Goal: Communication & Community: Answer question/provide support

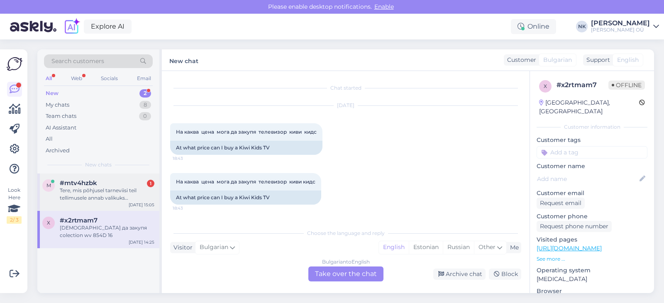
scroll to position [113, 0]
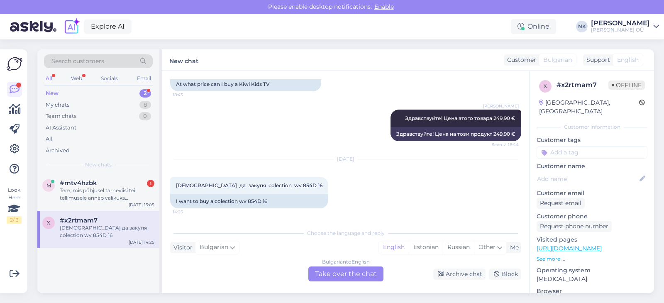
drag, startPoint x: 123, startPoint y: 201, endPoint x: 136, endPoint y: 213, distance: 17.6
click at [123, 201] on div "Tere, mis põhjusel tarneviisi teil tellimusele annab valikuks [PERSON_NAME] kul…" at bounding box center [107, 194] width 95 height 15
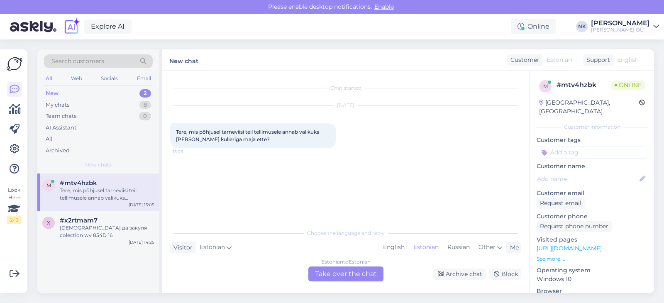
click at [353, 274] on div "Estonian to Estonian Take over the chat" at bounding box center [346, 274] width 75 height 15
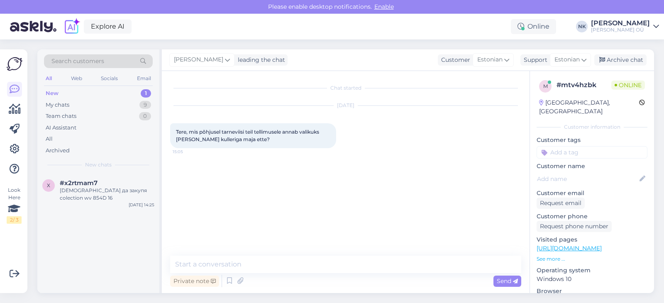
click at [545, 255] on p "See more ..." at bounding box center [592, 258] width 111 height 7
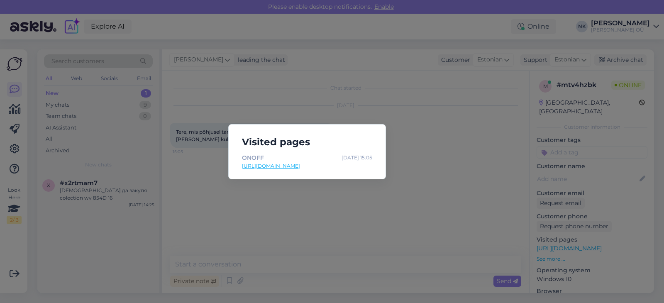
click at [282, 173] on div "Visited pages ONOFF [DATE] 15:05 [URL][DOMAIN_NAME]" at bounding box center [307, 151] width 158 height 55
click at [283, 167] on link "[URL][DOMAIN_NAME]" at bounding box center [307, 165] width 130 height 7
click at [309, 256] on div "Visited pages ONOFF [DATE] 15:05 [URL][DOMAIN_NAME]" at bounding box center [332, 151] width 664 height 303
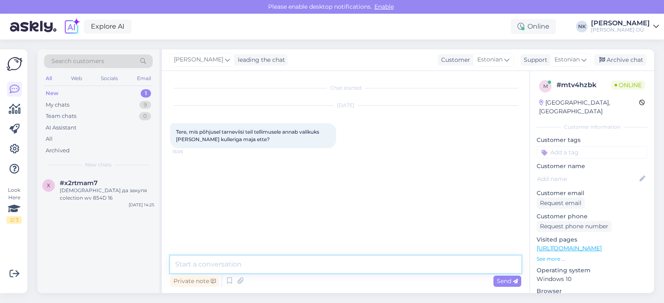
click at [284, 267] on textarea at bounding box center [345, 264] width 351 height 17
click at [284, 266] on textarea "Еу" at bounding box center [345, 264] width 351 height 17
type textarea "Tere! Palun öelge mis kaubaga on tega, saan vastata täpsemalt"
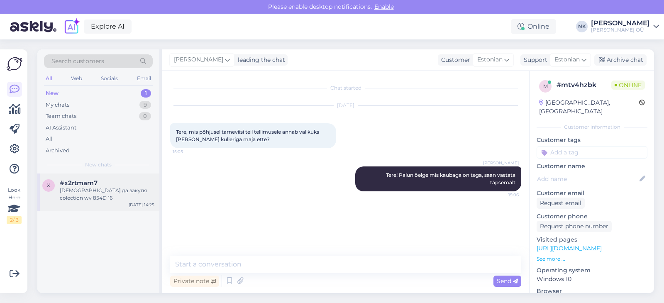
click at [107, 190] on div "[DEMOGRAPHIC_DATA] да закупя colection wv 854D 16" at bounding box center [107, 194] width 95 height 15
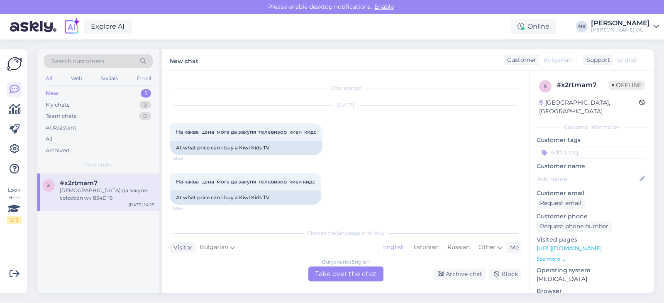
scroll to position [113, 0]
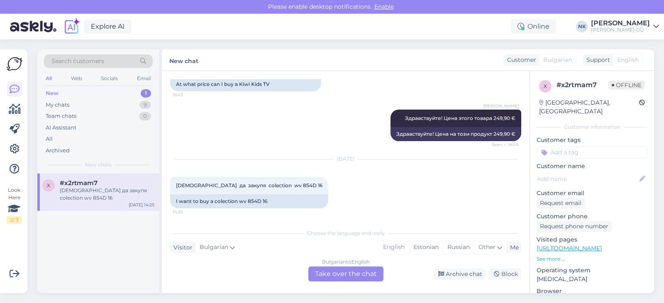
click at [336, 272] on div "Bulgarian to English Take over the chat" at bounding box center [346, 274] width 75 height 15
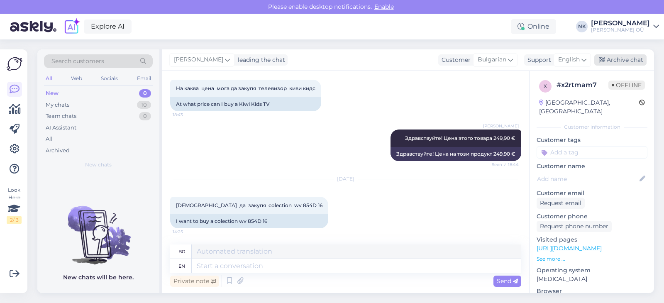
click at [630, 66] on div "Archive chat" at bounding box center [621, 59] width 52 height 11
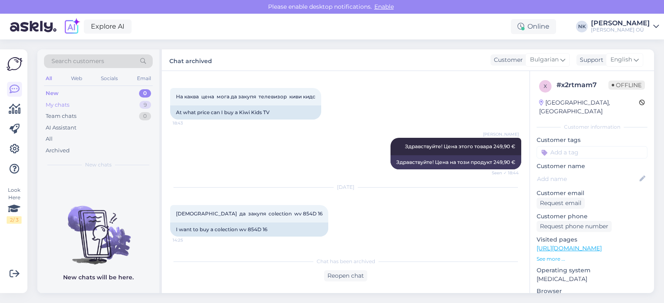
click at [86, 101] on div "My chats 9" at bounding box center [98, 105] width 109 height 12
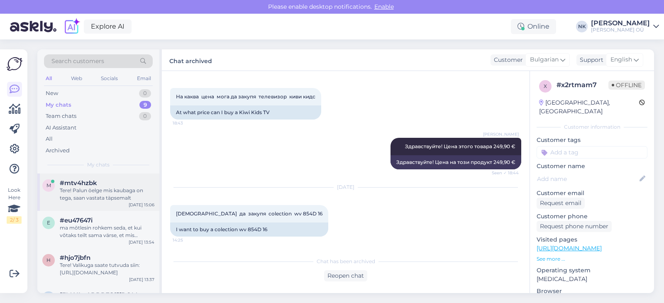
click at [106, 201] on div "Tere! Palun öelge mis kaubaga on tega, saan vastata täpsemalt" at bounding box center [107, 194] width 95 height 15
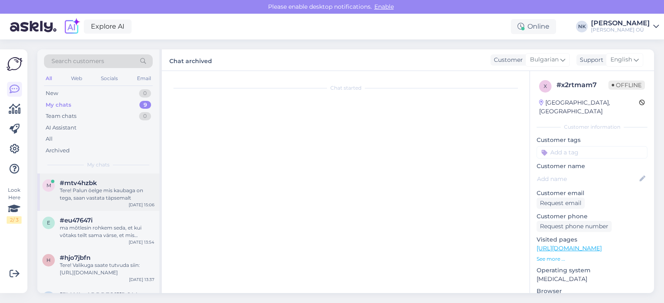
scroll to position [0, 0]
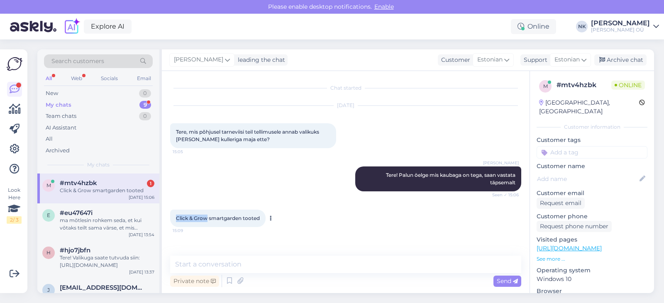
drag, startPoint x: 176, startPoint y: 219, endPoint x: 208, endPoint y: 219, distance: 31.6
click at [208, 219] on span "Click & Grow smartgarden tooted" at bounding box center [218, 218] width 84 height 6
copy span "Click & Grow"
click at [568, 245] on link "[URL][DOMAIN_NAME]" at bounding box center [569, 248] width 65 height 7
click at [251, 274] on div "Private note Send" at bounding box center [345, 281] width 351 height 16
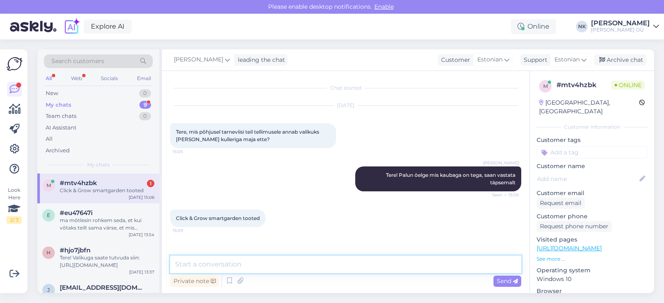
click at [253, 270] on textarea at bounding box center [345, 264] width 351 height 17
click at [583, 245] on link "[URL][DOMAIN_NAME]" at bounding box center [569, 248] width 65 height 7
click at [557, 245] on div "Visited pages [URL][DOMAIN_NAME] See more ..." at bounding box center [592, 248] width 111 height 27
click at [555, 255] on p "See more ..." at bounding box center [592, 258] width 111 height 7
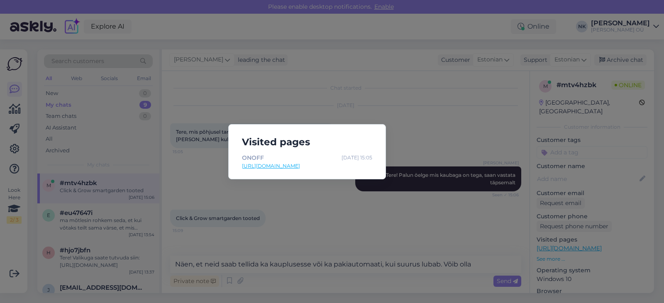
click at [485, 134] on div "Visited pages ONOFF [DATE] 15:05 [URL][DOMAIN_NAME]" at bounding box center [332, 151] width 664 height 303
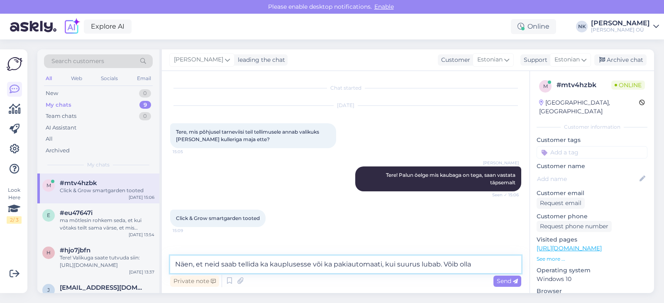
click at [474, 263] on textarea "Näen, et neid saab tellida ka kauplusesse või ka pakiautomaati, kui suurus luba…" at bounding box center [345, 264] width 351 height 17
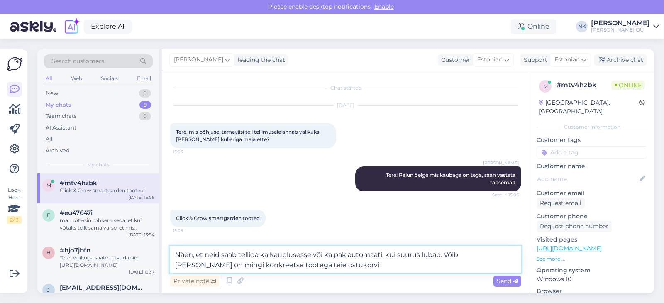
type textarea "Näen, et neid saab tellida ka kauplusesse või ka pakiautomaati, kui suurus luba…"
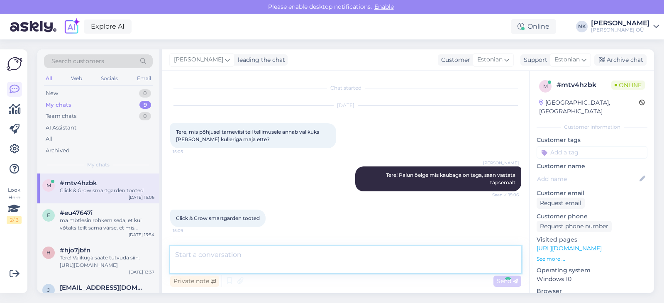
scroll to position [38, 0]
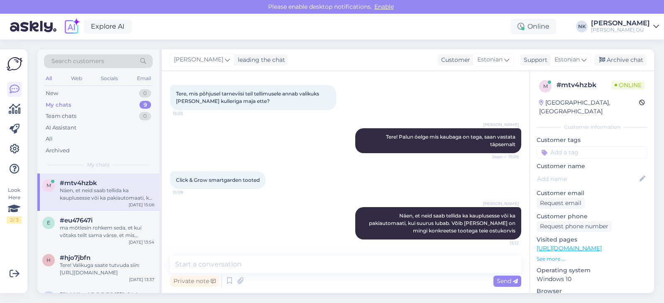
click at [461, 32] on div "Explore AI Online [PERSON_NAME] ONOFF Jaekaubanduse OÜ" at bounding box center [332, 27] width 664 height 26
